Goal: Find specific page/section: Find specific page/section

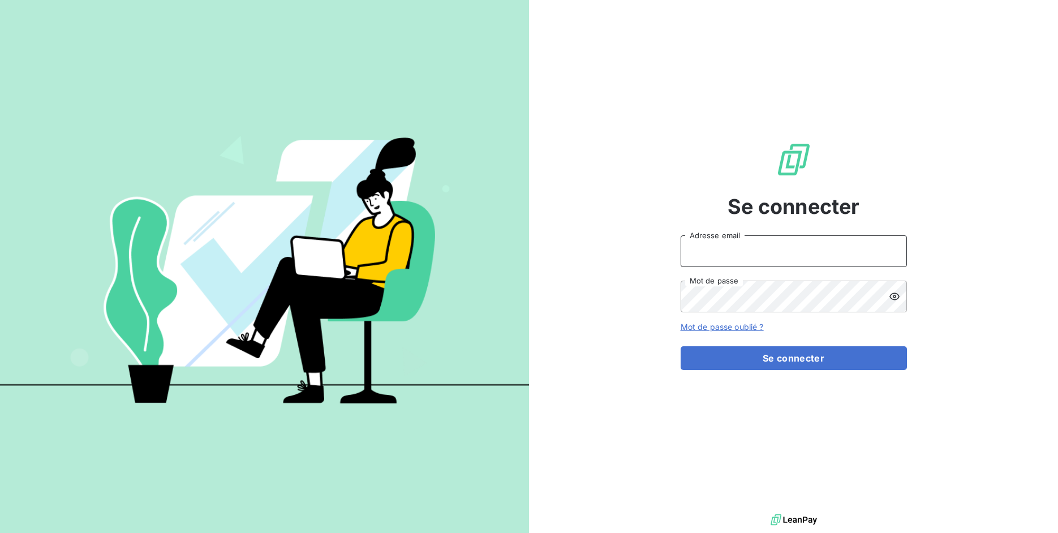
click at [752, 250] on input "Adresse email" at bounding box center [794, 251] width 226 height 32
drag, startPoint x: 716, startPoint y: 256, endPoint x: 781, endPoint y: 251, distance: 65.2
click at [781, 251] on input "admin@3dcelo" at bounding box center [794, 251] width 226 height 32
drag, startPoint x: 758, startPoint y: 253, endPoint x: 742, endPoint y: 252, distance: 15.4
click at [756, 253] on input "admin@3dcelo" at bounding box center [794, 251] width 226 height 32
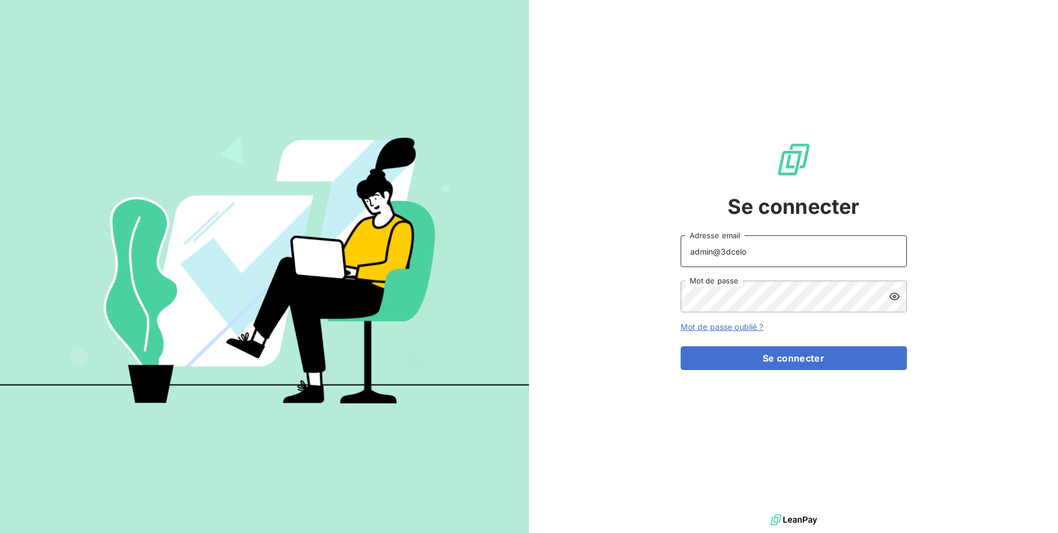
drag, startPoint x: 717, startPoint y: 250, endPoint x: 773, endPoint y: 248, distance: 56.0
click at [772, 247] on input "admin@3dcelo" at bounding box center [794, 251] width 226 height 32
type input "admin@atmplasturgie"
click at [681, 346] on button "Se connecter" at bounding box center [794, 358] width 226 height 24
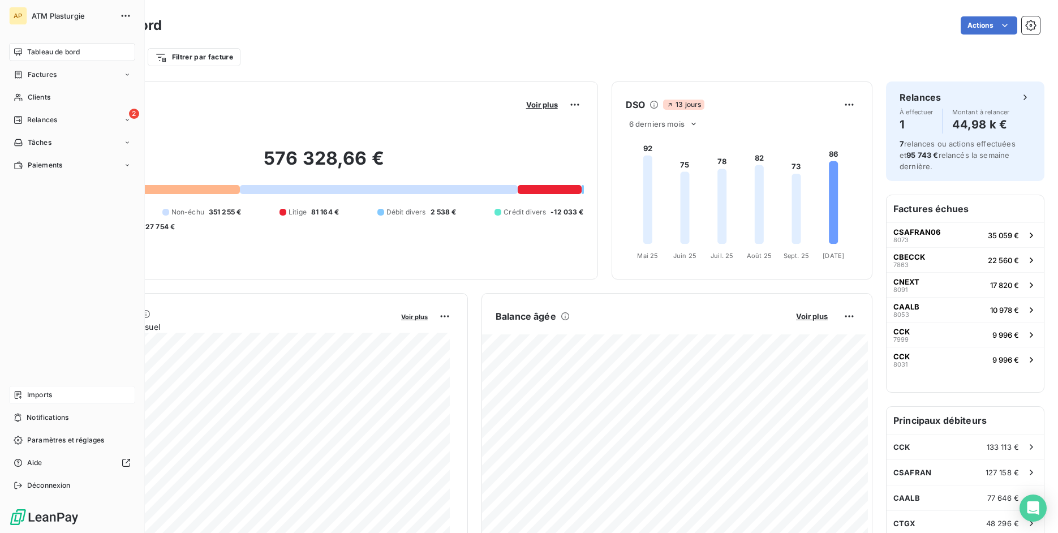
click at [27, 395] on div "Imports" at bounding box center [72, 395] width 126 height 18
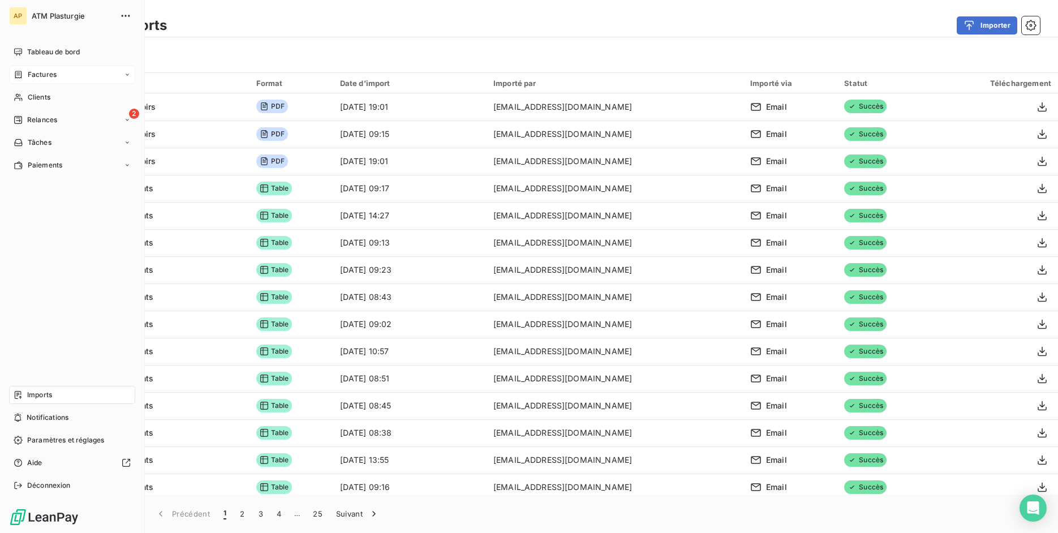
click at [23, 72] on div "Factures" at bounding box center [35, 75] width 43 height 10
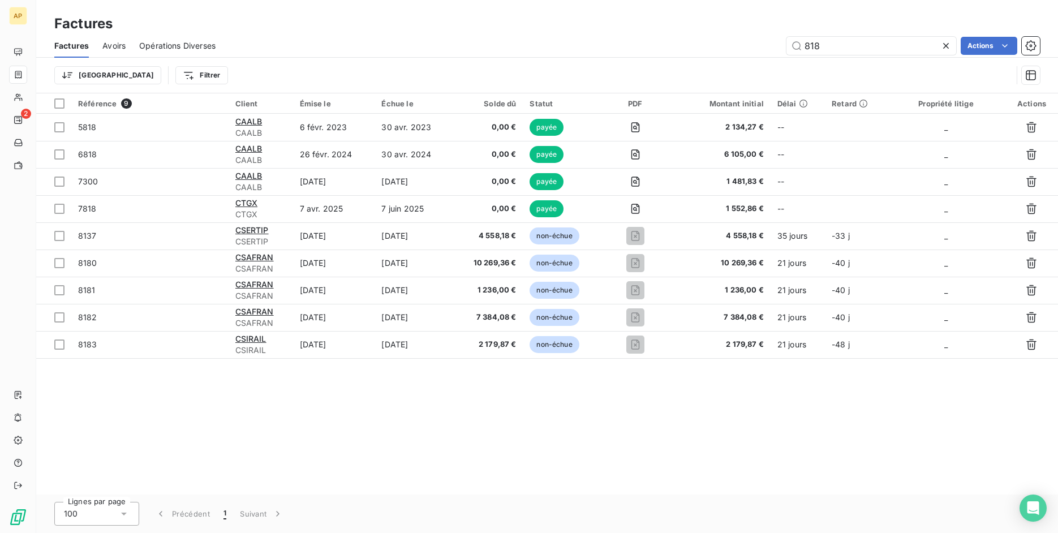
type input "818"
click at [944, 48] on icon at bounding box center [946, 46] width 6 height 6
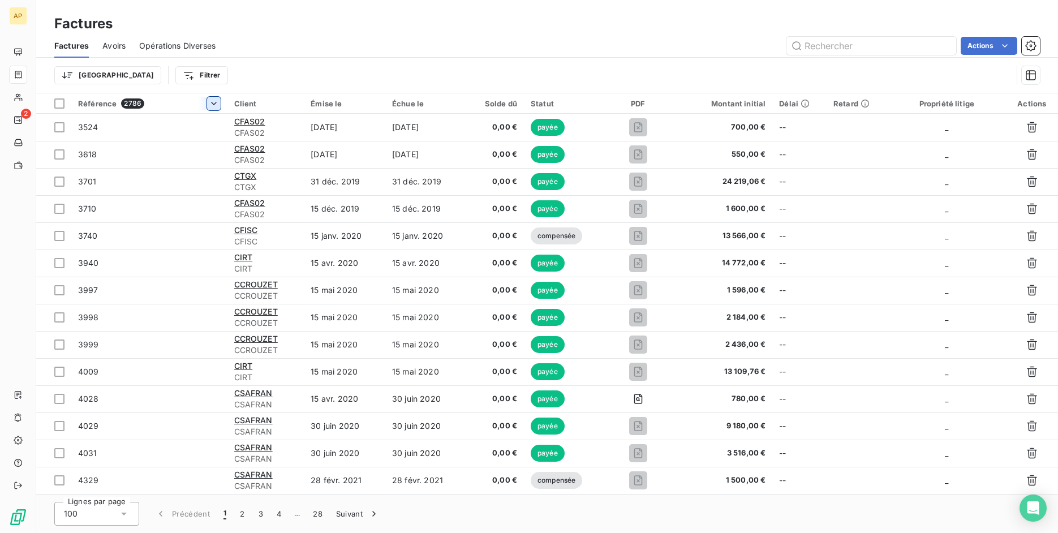
click at [214, 104] on html "AP 2 Factures Factures Avoirs Opérations Diverses Actions Trier Filtrer Référen…" at bounding box center [529, 266] width 1058 height 533
click at [204, 148] on span "Trier par ordre décroissant" at bounding box center [159, 152] width 101 height 11
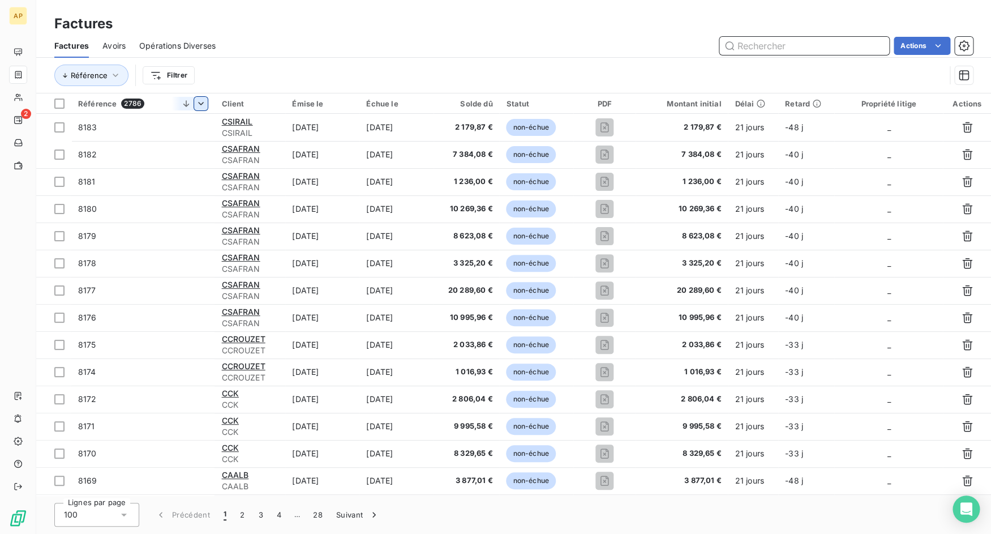
click at [773, 50] on input "text" at bounding box center [804, 46] width 170 height 18
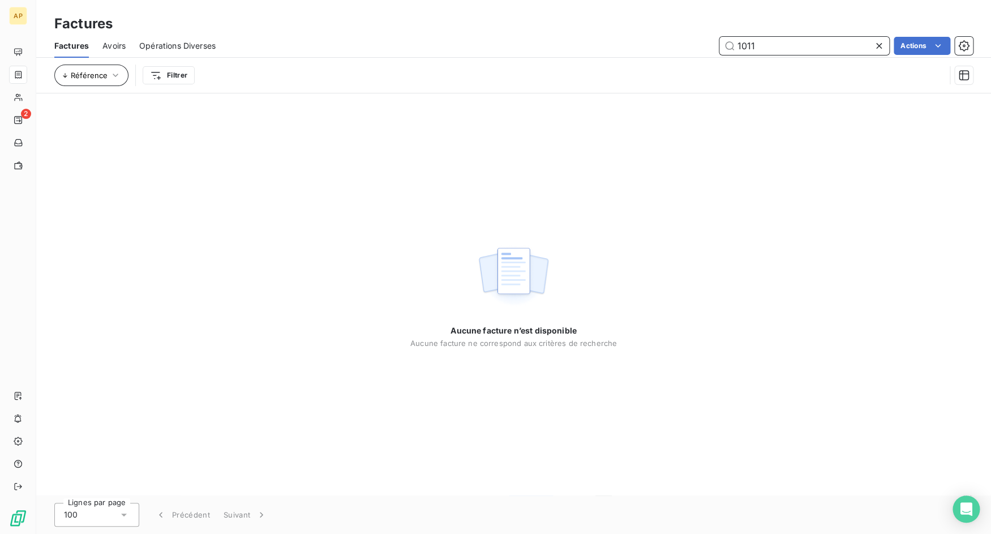
type input "1011"
click at [119, 66] on button "Référence" at bounding box center [91, 74] width 74 height 21
click at [386, 36] on div "Factures Avoirs Opérations Diverses 1011 Actions" at bounding box center [513, 46] width 954 height 24
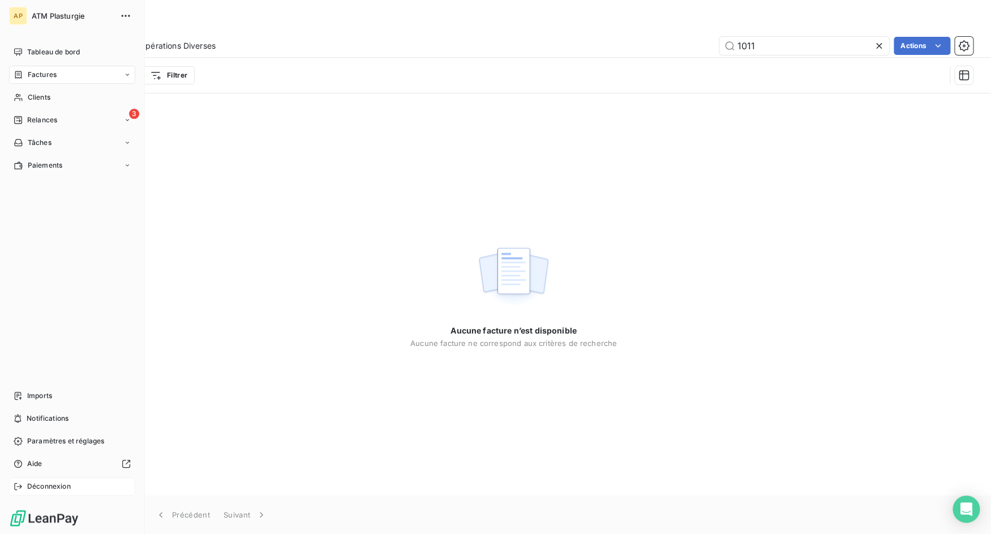
click at [19, 487] on icon at bounding box center [18, 485] width 9 height 9
